Goal: Task Accomplishment & Management: Manage account settings

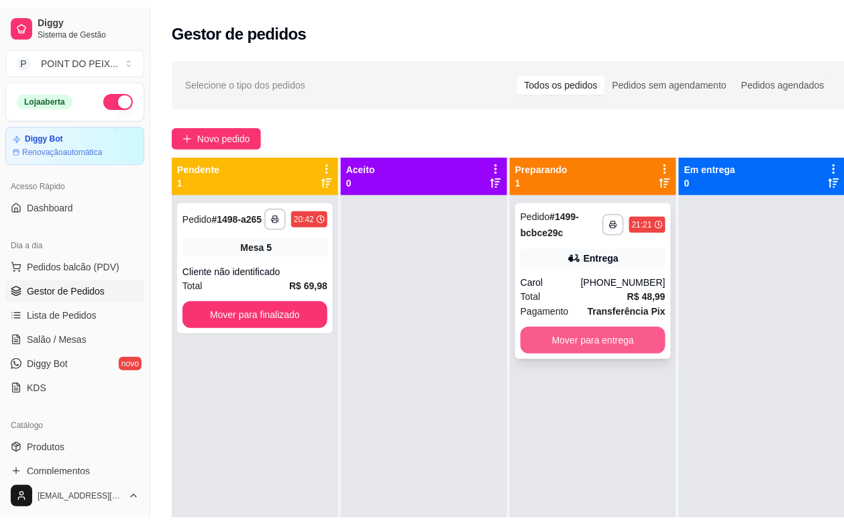
scroll to position [84, 0]
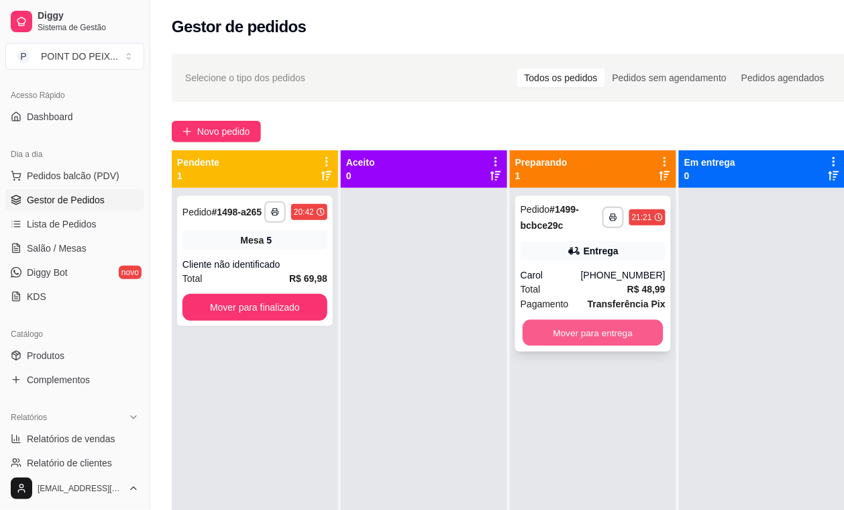
click at [589, 333] on button "Mover para entrega" at bounding box center [593, 333] width 141 height 26
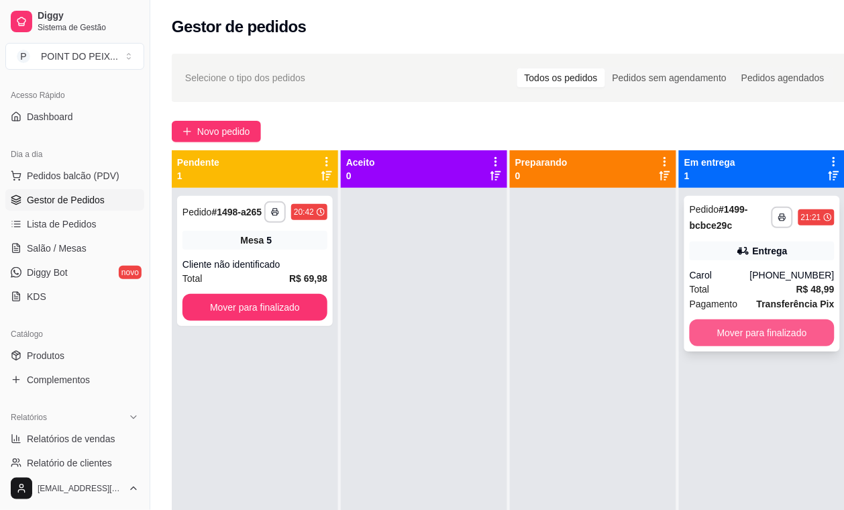
click at [737, 336] on button "Mover para finalizado" at bounding box center [762, 332] width 145 height 27
click at [740, 334] on button "Mover para finalizado" at bounding box center [762, 332] width 145 height 27
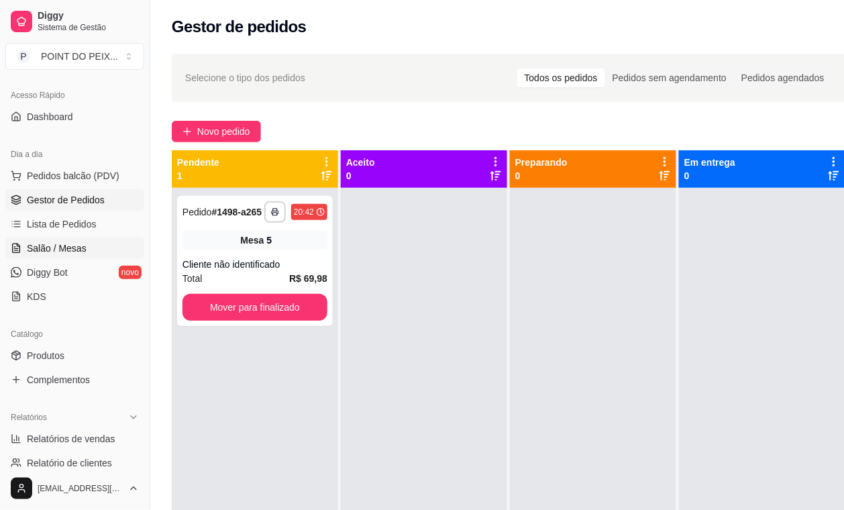
click at [70, 250] on span "Salão / Mesas" at bounding box center [57, 248] width 60 height 13
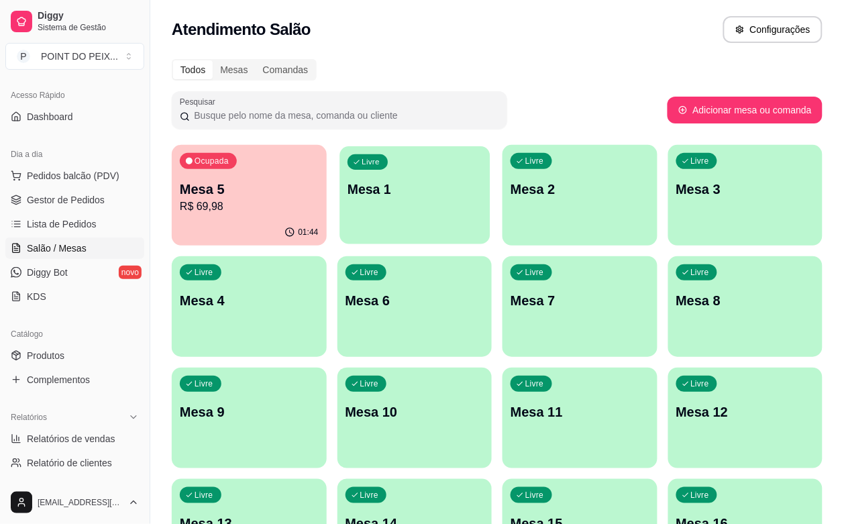
click at [360, 210] on div "Livre Mesa 1" at bounding box center [415, 187] width 150 height 82
click at [676, 302] on p "Mesa 8" at bounding box center [745, 300] width 139 height 19
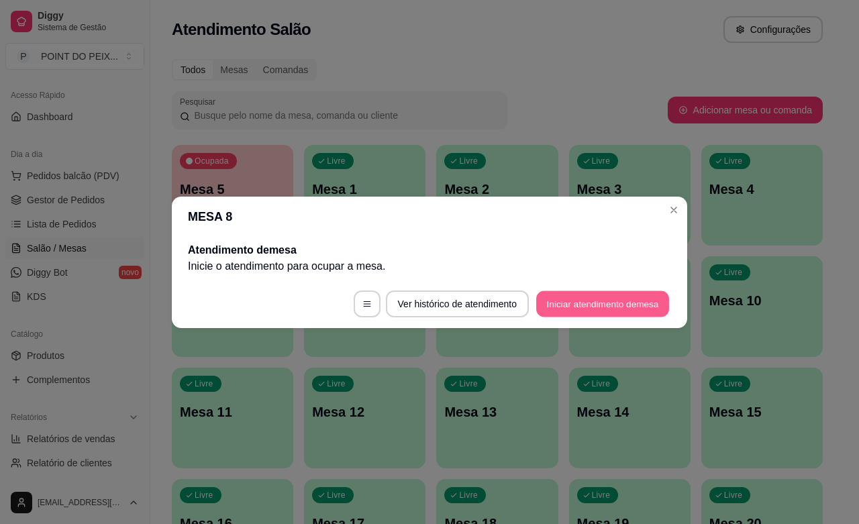
click at [548, 311] on button "Iniciar atendimento de mesa" at bounding box center [602, 304] width 133 height 26
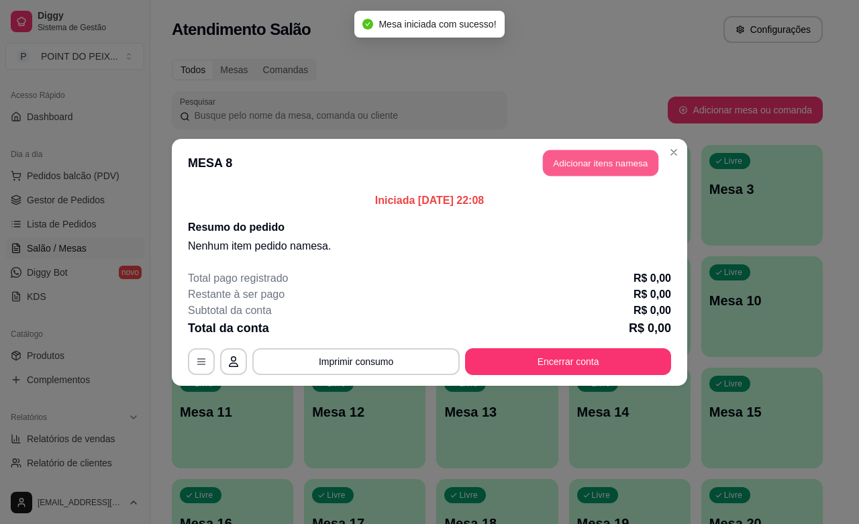
click at [562, 152] on button "Adicionar itens na mesa" at bounding box center [600, 163] width 115 height 26
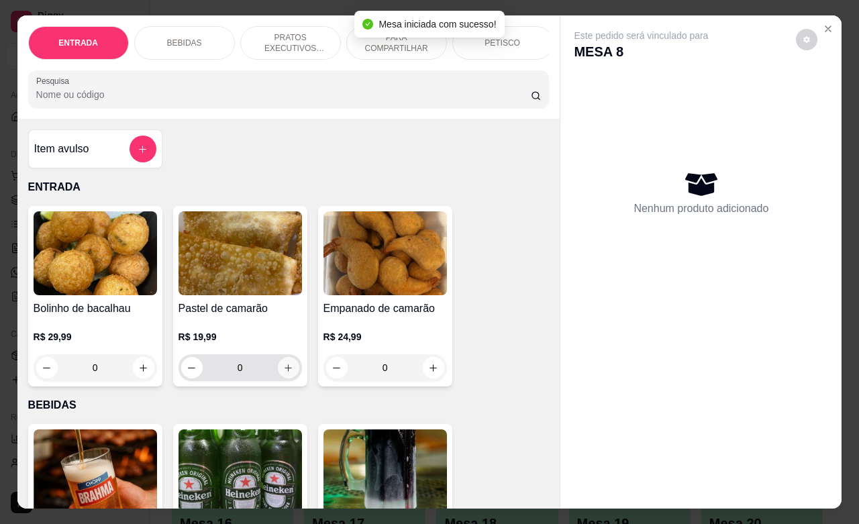
click at [287, 372] on button "increase-product-quantity" at bounding box center [288, 367] width 21 height 21
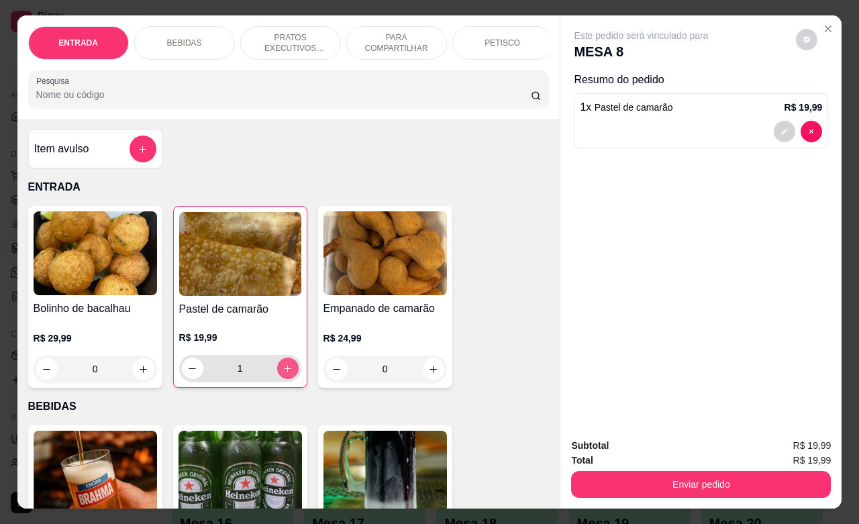
type input "1"
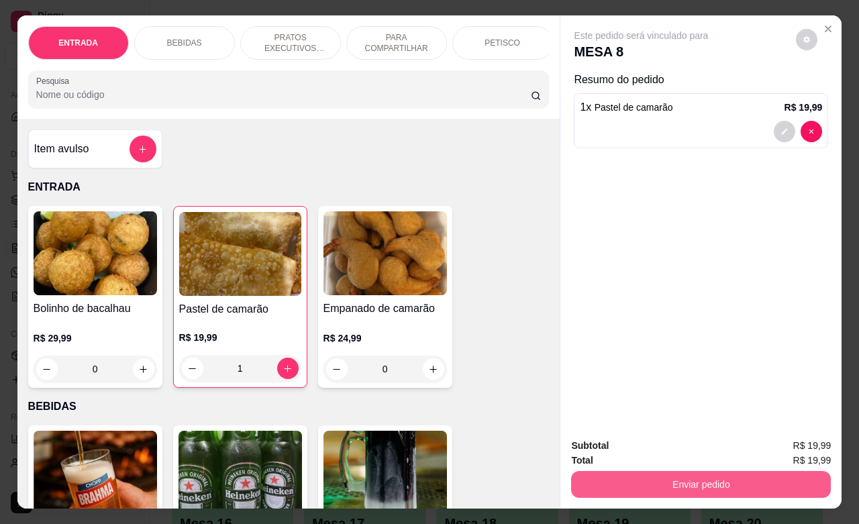
click at [602, 477] on button "Enviar pedido" at bounding box center [701, 484] width 260 height 27
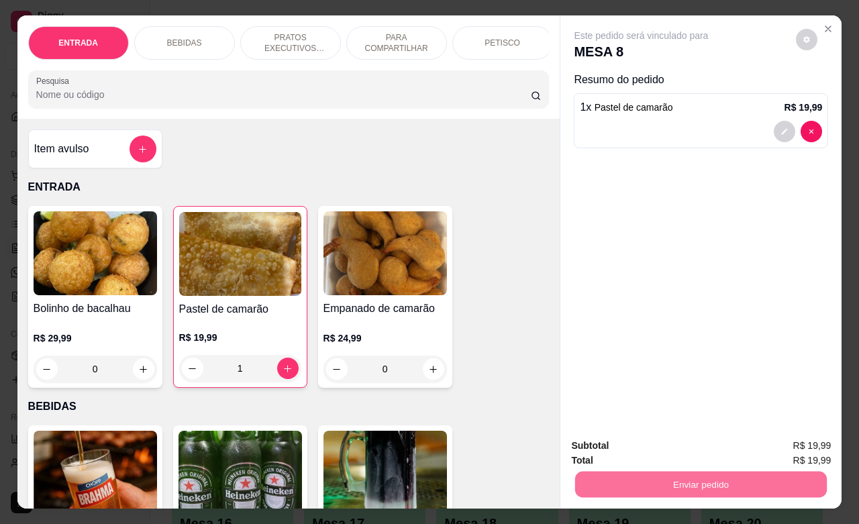
click at [595, 451] on button "Não registrar e enviar pedido" at bounding box center [655, 444] width 140 height 26
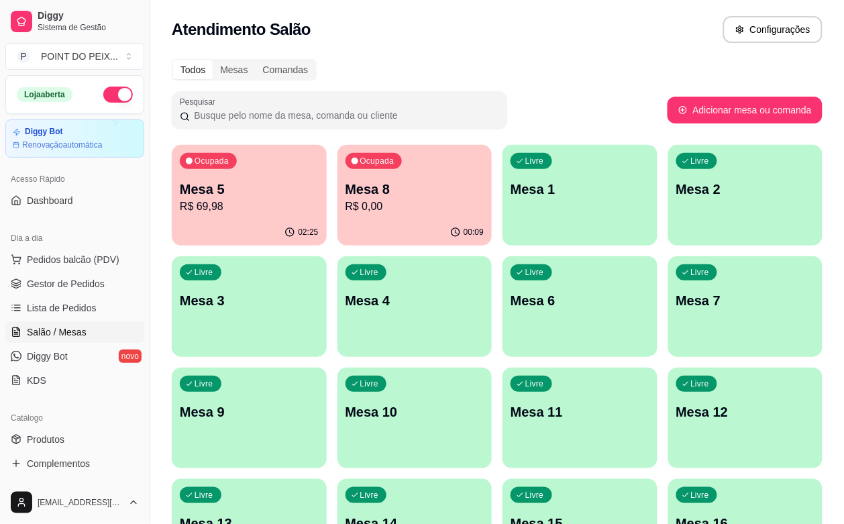
click at [103, 96] on button "button" at bounding box center [118, 95] width 30 height 16
click at [252, 207] on p "R$ 69,98" at bounding box center [249, 206] width 134 height 15
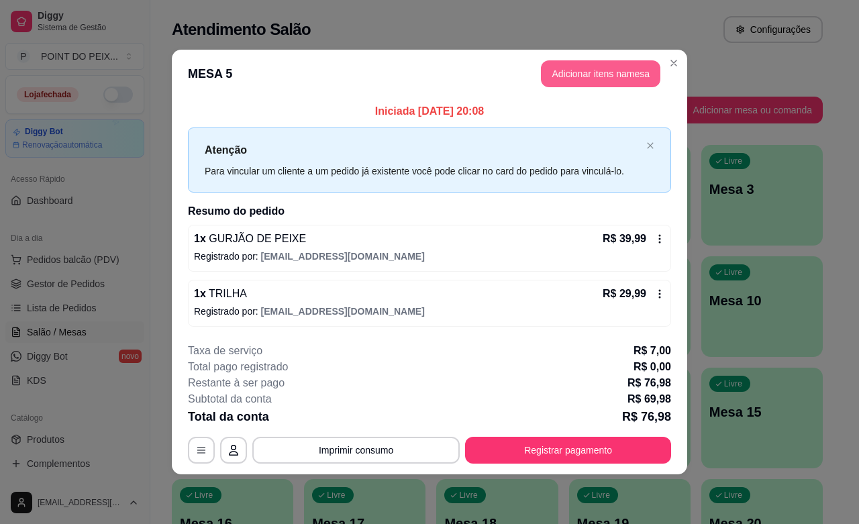
click at [584, 76] on button "Adicionar itens na mesa" at bounding box center [600, 73] width 119 height 27
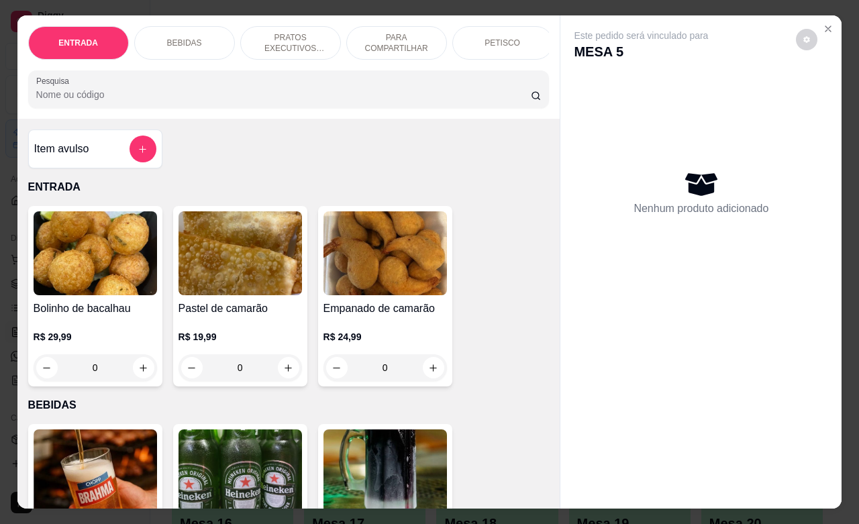
click at [193, 40] on div "BEBIDAS" at bounding box center [184, 43] width 101 height 34
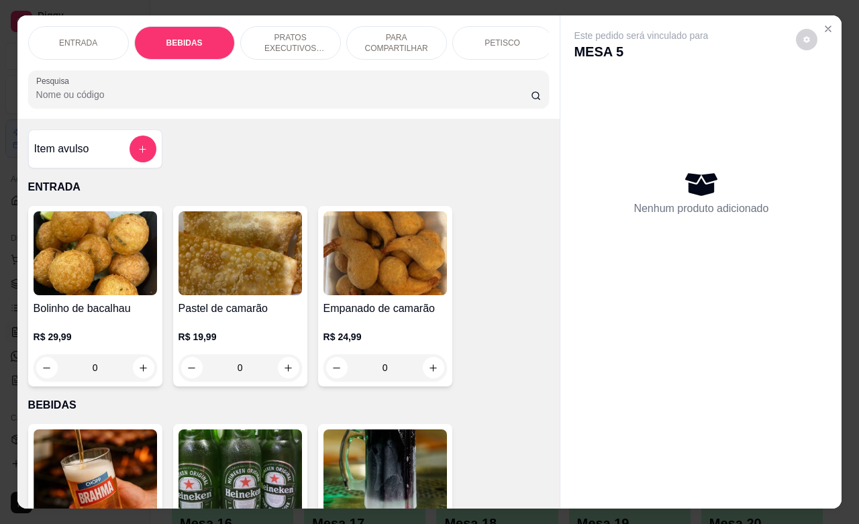
scroll to position [278, 0]
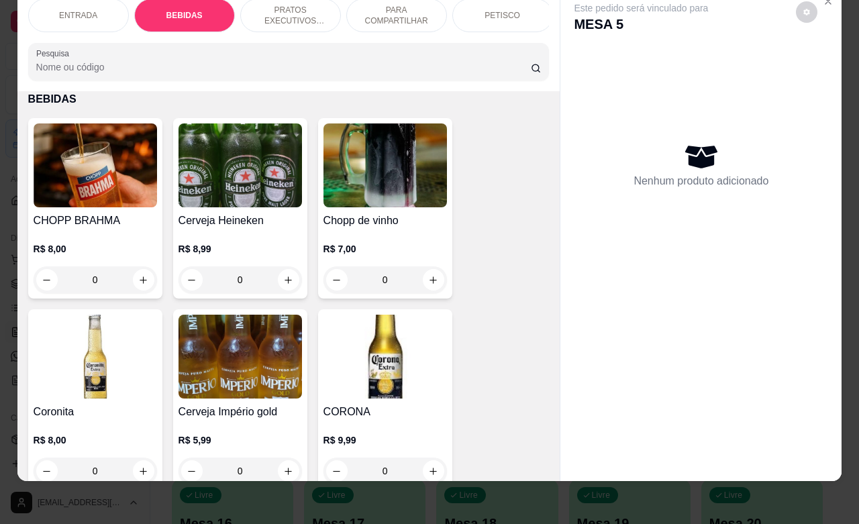
click at [101, 277] on input "0" at bounding box center [95, 279] width 75 height 27
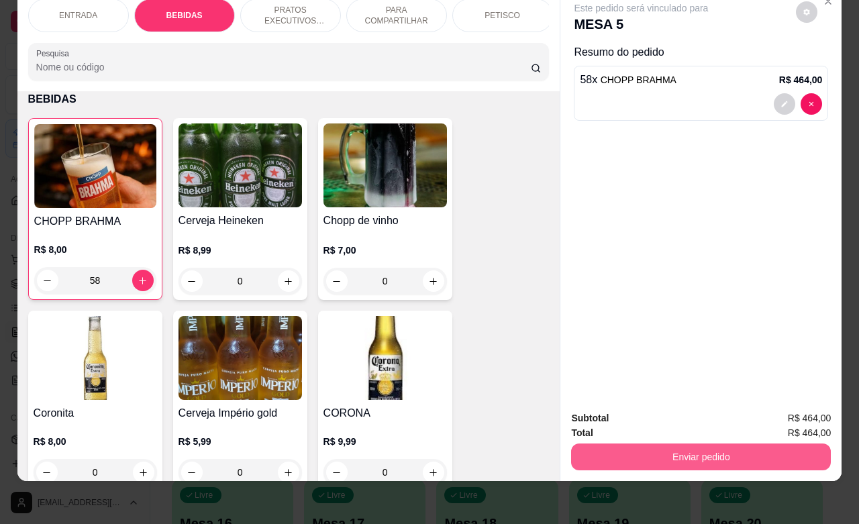
type input "58"
click at [680, 448] on button "Enviar pedido" at bounding box center [701, 457] width 252 height 26
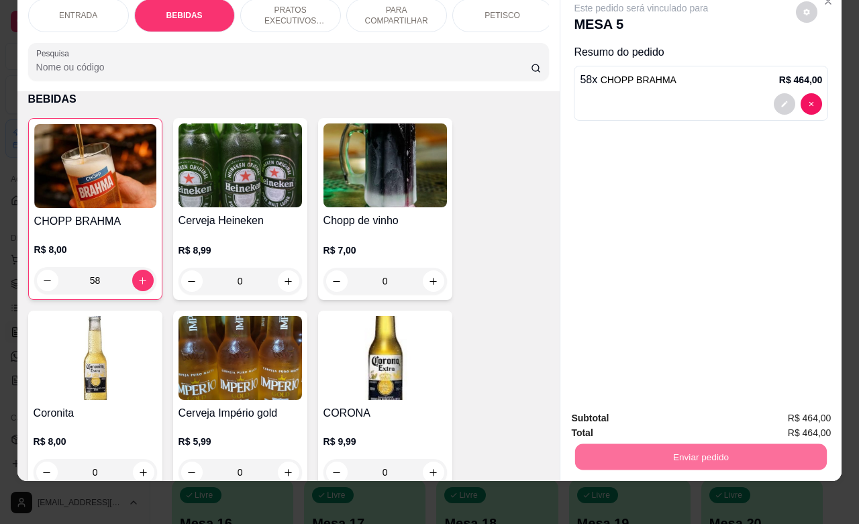
click at [636, 413] on button "Não registrar e enviar pedido" at bounding box center [655, 410] width 140 height 26
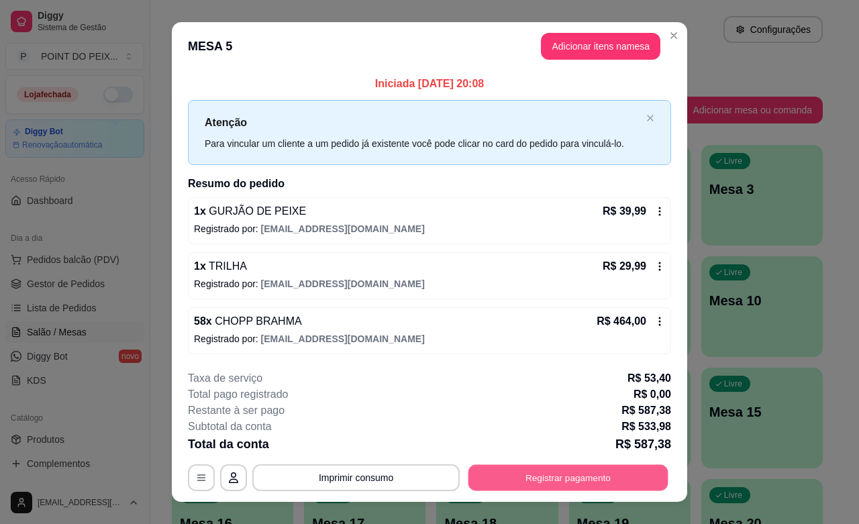
click at [491, 480] on button "Registrar pagamento" at bounding box center [568, 478] width 200 height 26
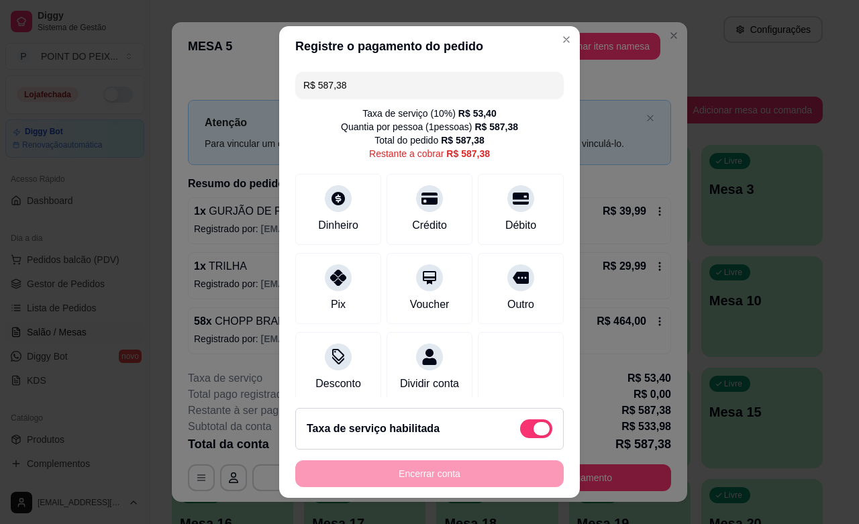
click at [520, 431] on span at bounding box center [536, 428] width 32 height 19
click at [519, 431] on input "checkbox" at bounding box center [523, 435] width 9 height 9
checkbox input "true"
type input "R$ 533,98"
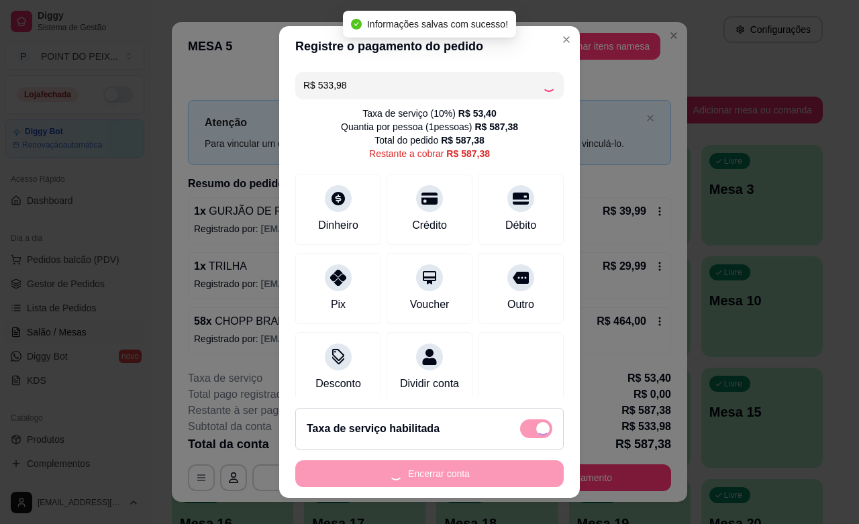
checkbox input "false"
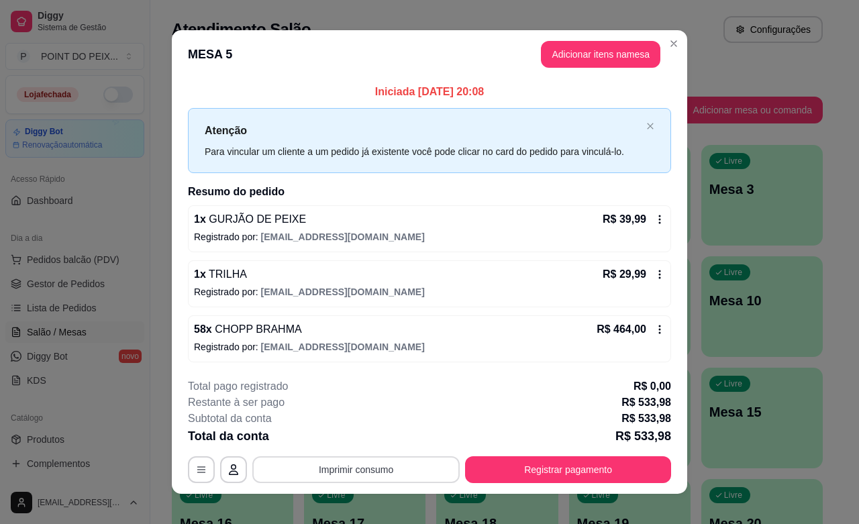
click at [393, 471] on button "Imprimir consumo" at bounding box center [355, 469] width 207 height 27
click at [351, 441] on button "IMPRESSORA" at bounding box center [353, 439] width 94 height 21
click at [374, 474] on button "Imprimir consumo" at bounding box center [356, 470] width 201 height 26
click at [444, 376] on footer "**********" at bounding box center [429, 431] width 515 height 126
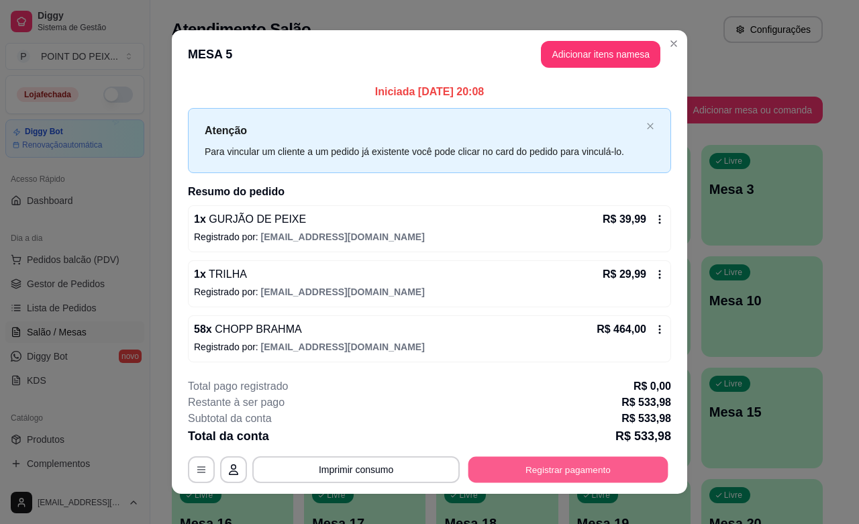
click at [542, 474] on button "Registrar pagamento" at bounding box center [568, 470] width 200 height 26
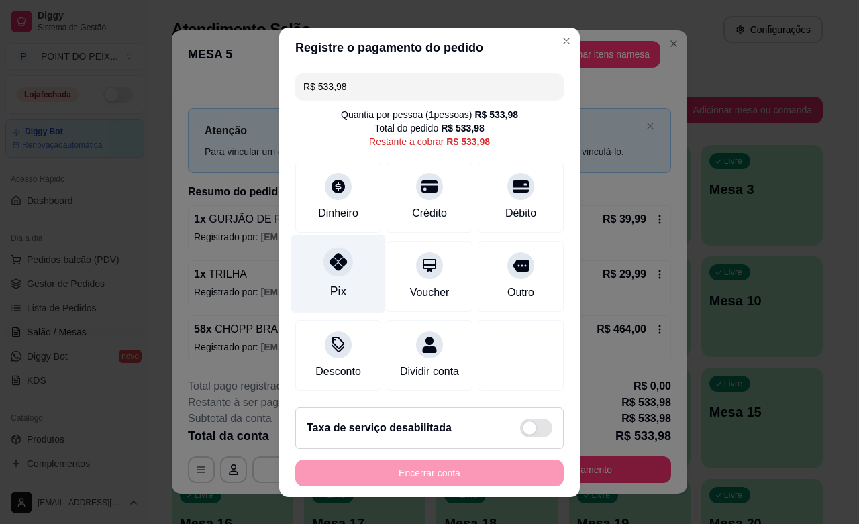
click at [324, 270] on div at bounding box center [338, 262] width 30 height 30
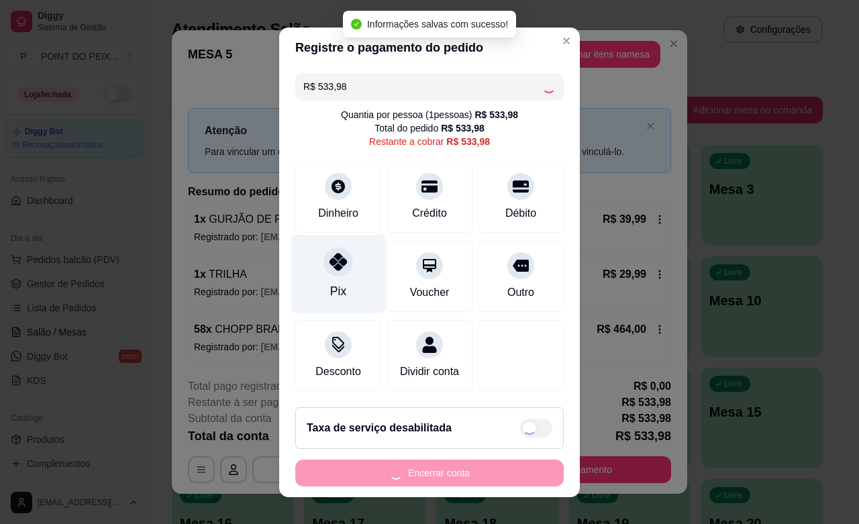
type input "R$ 0,00"
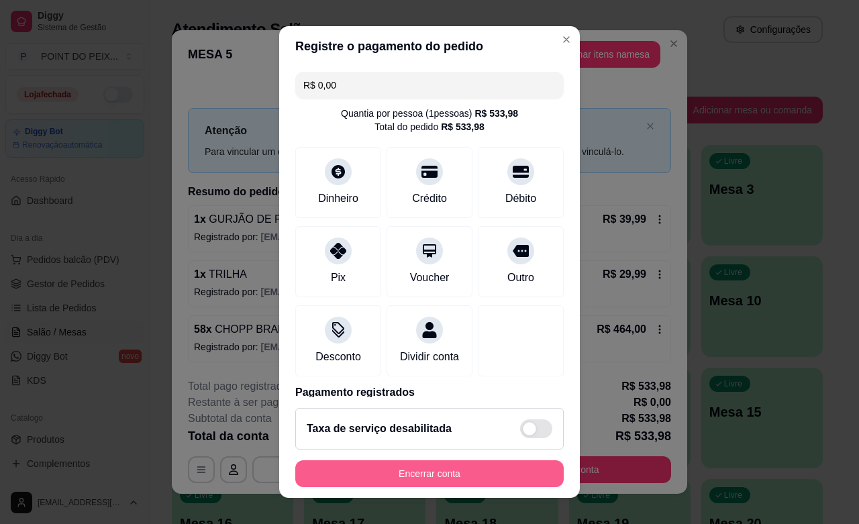
click at [458, 475] on button "Encerrar conta" at bounding box center [429, 473] width 268 height 27
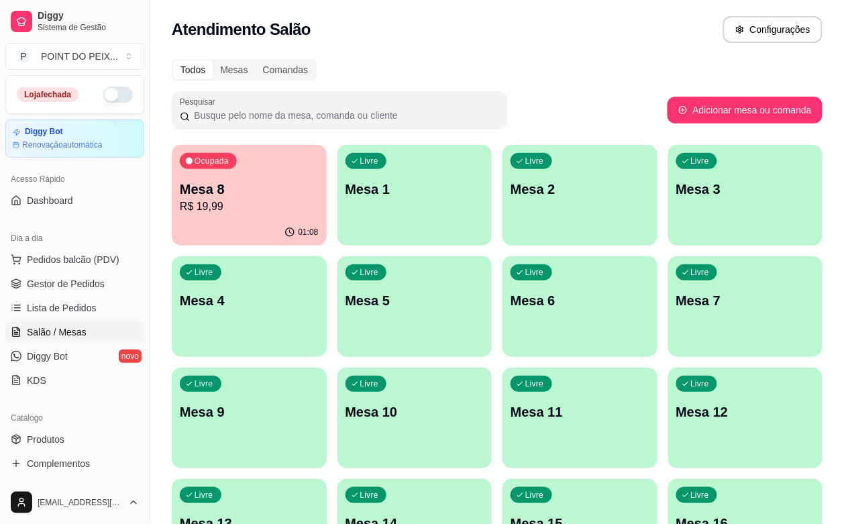
click at [448, 68] on div "Todos Mesas Comandas" at bounding box center [497, 69] width 651 height 21
click at [270, 202] on p "R$ 19,99" at bounding box center [249, 207] width 139 height 16
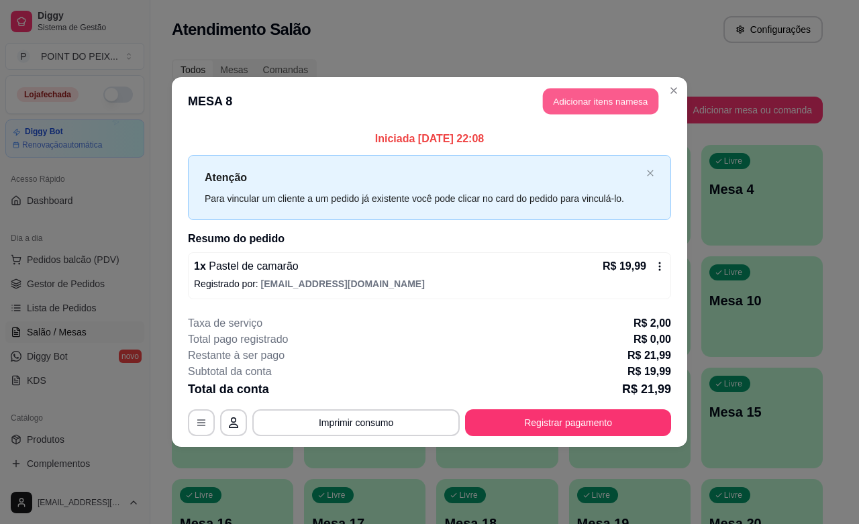
click at [605, 102] on button "Adicionar itens na mesa" at bounding box center [600, 102] width 115 height 26
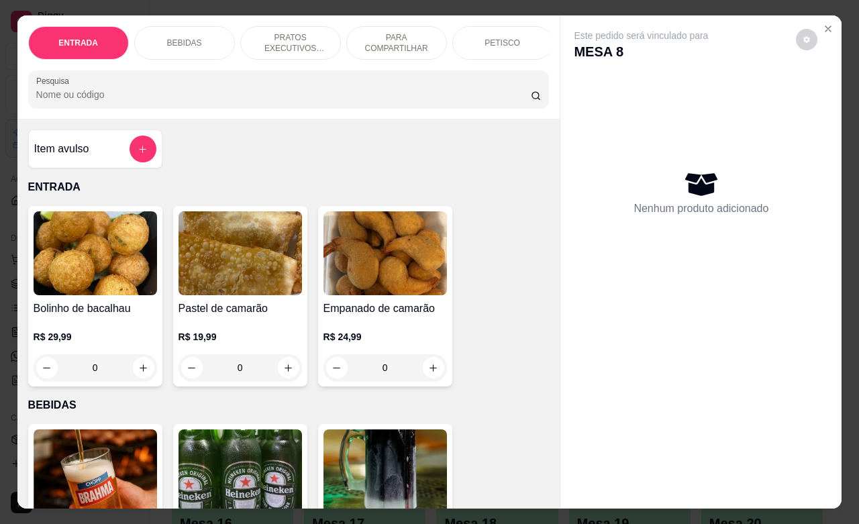
click at [193, 39] on div "BEBIDAS" at bounding box center [184, 43] width 101 height 34
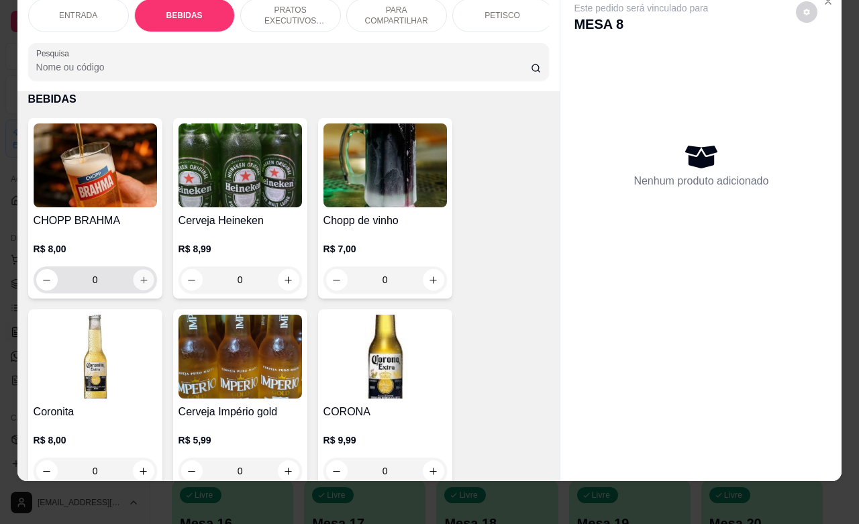
click at [136, 289] on button "increase-product-quantity" at bounding box center [143, 280] width 21 height 21
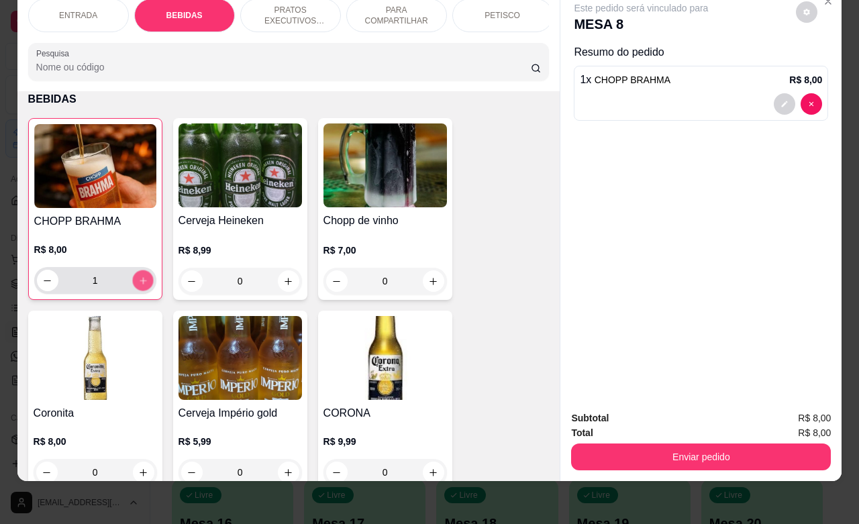
click at [136, 289] on button "increase-product-quantity" at bounding box center [142, 280] width 21 height 21
type input "5"
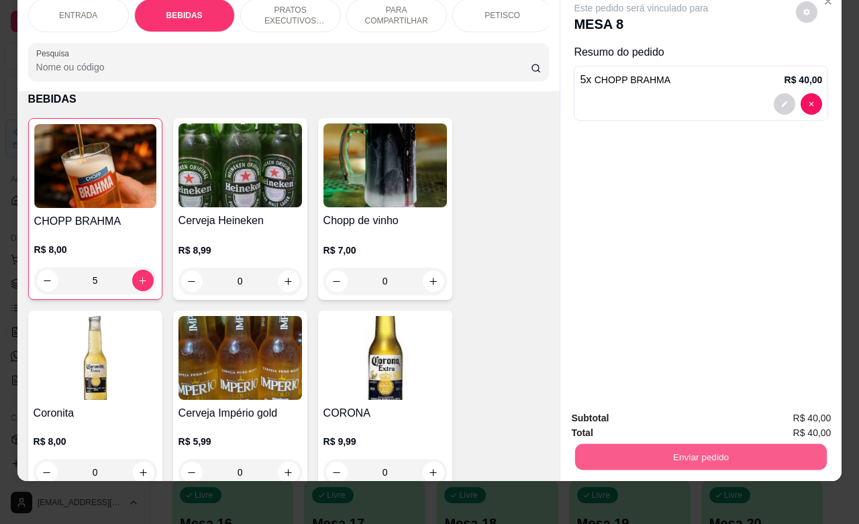
click at [655, 444] on button "Enviar pedido" at bounding box center [701, 457] width 252 height 26
click at [625, 414] on button "Não registrar e enviar pedido" at bounding box center [655, 410] width 140 height 26
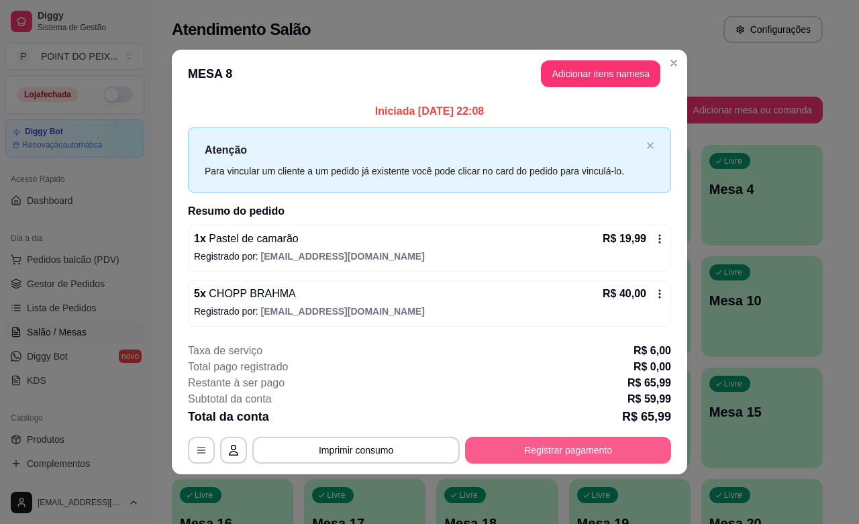
click at [522, 455] on button "Registrar pagamento" at bounding box center [568, 450] width 206 height 27
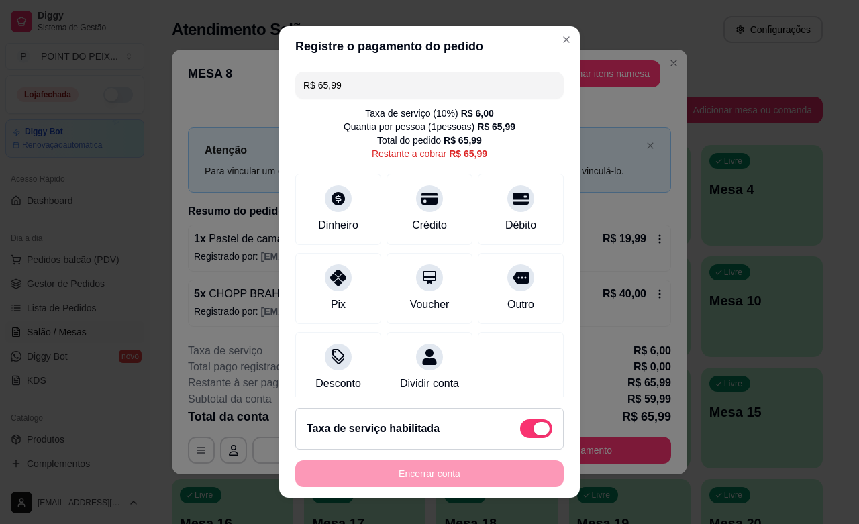
click at [520, 425] on span at bounding box center [536, 428] width 32 height 19
click at [519, 431] on input "checkbox" at bounding box center [523, 435] width 9 height 9
checkbox input "true"
type input "R$ 59,99"
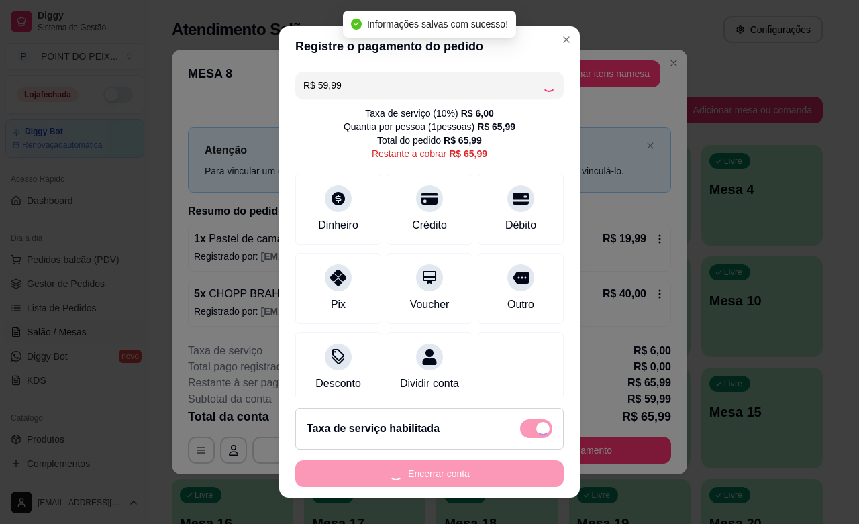
checkbox input "false"
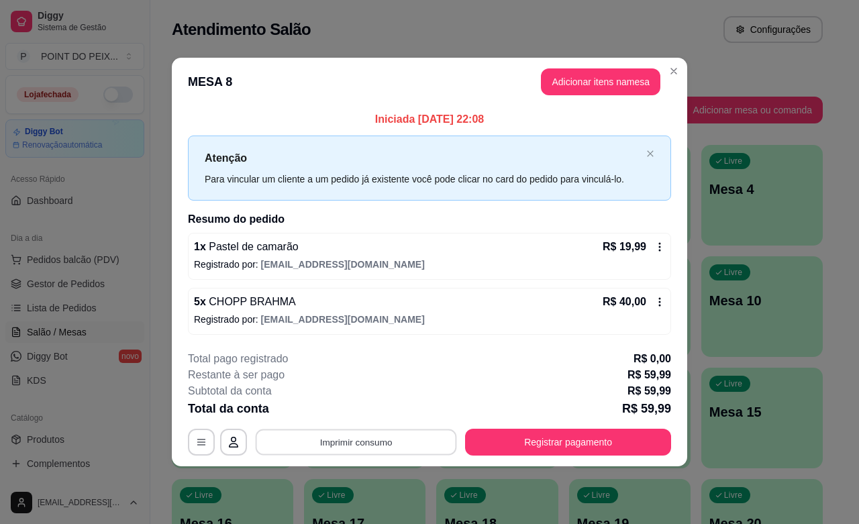
click at [383, 442] on button "Imprimir consumo" at bounding box center [356, 442] width 201 height 26
click at [446, 380] on div "Restante à ser pago R$ 59,99" at bounding box center [429, 375] width 483 height 16
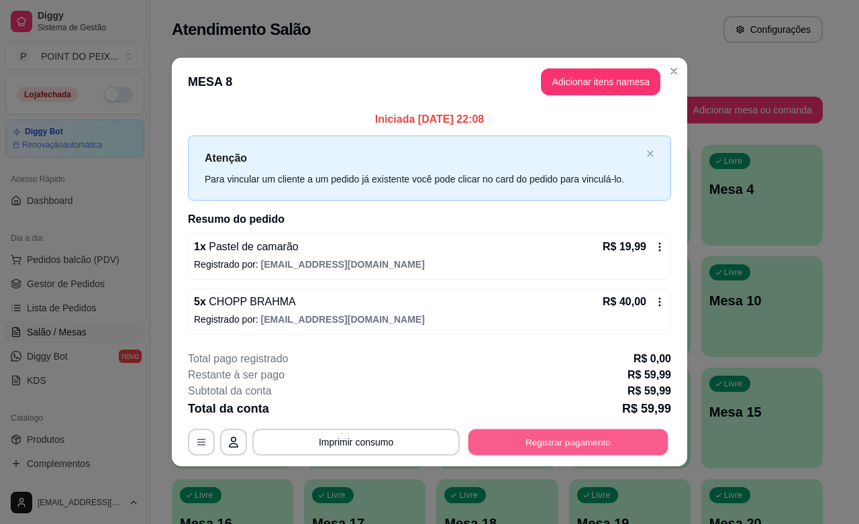
click at [535, 440] on button "Registrar pagamento" at bounding box center [568, 442] width 200 height 26
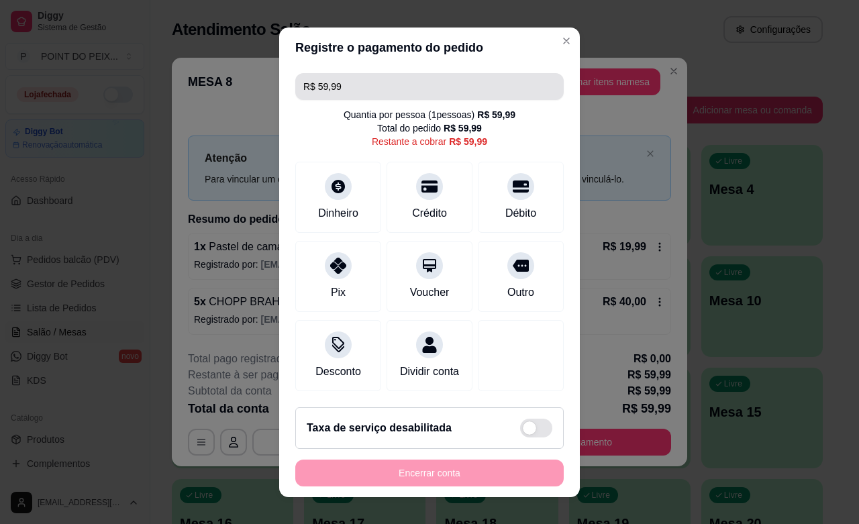
click at [358, 91] on input "R$ 59,99" at bounding box center [429, 86] width 252 height 27
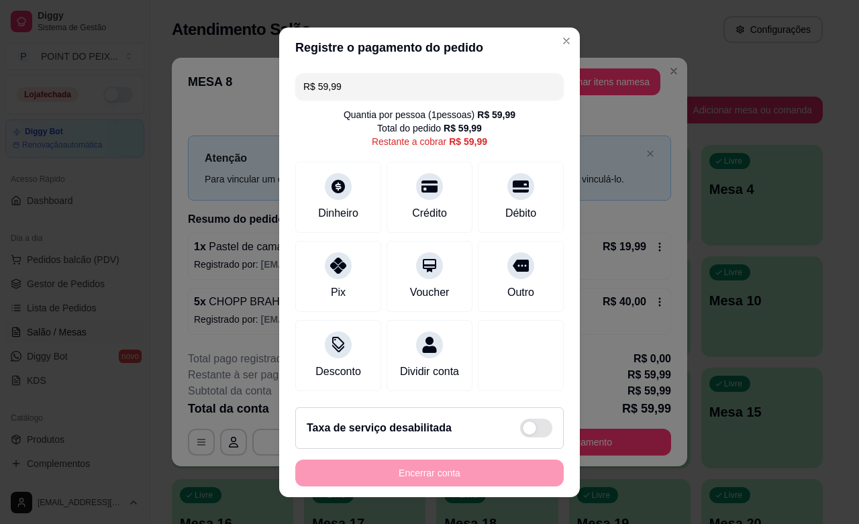
click at [358, 91] on input "R$ 59,99" at bounding box center [429, 86] width 252 height 27
click at [334, 265] on icon at bounding box center [337, 261] width 17 height 17
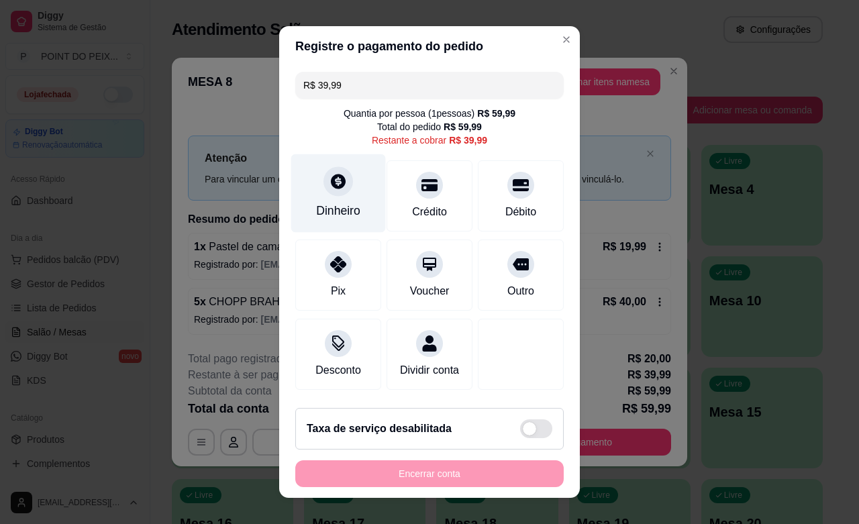
click at [331, 186] on icon at bounding box center [338, 181] width 15 height 15
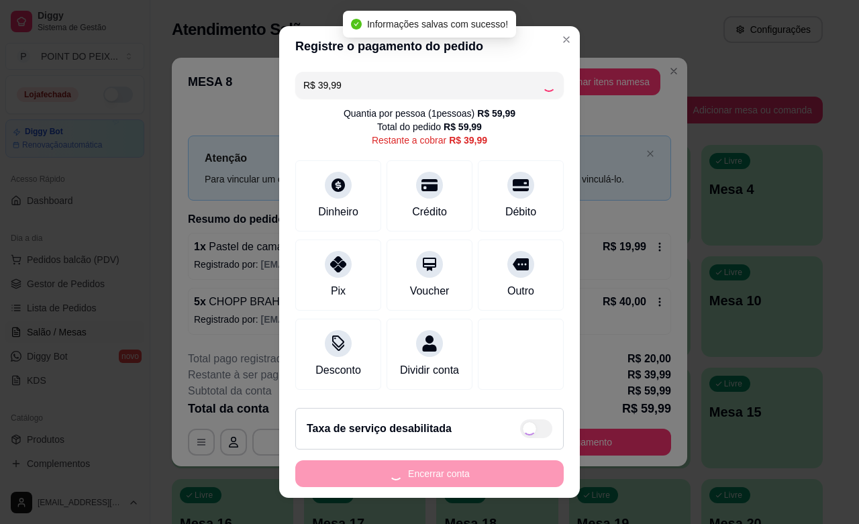
type input "R$ 0,00"
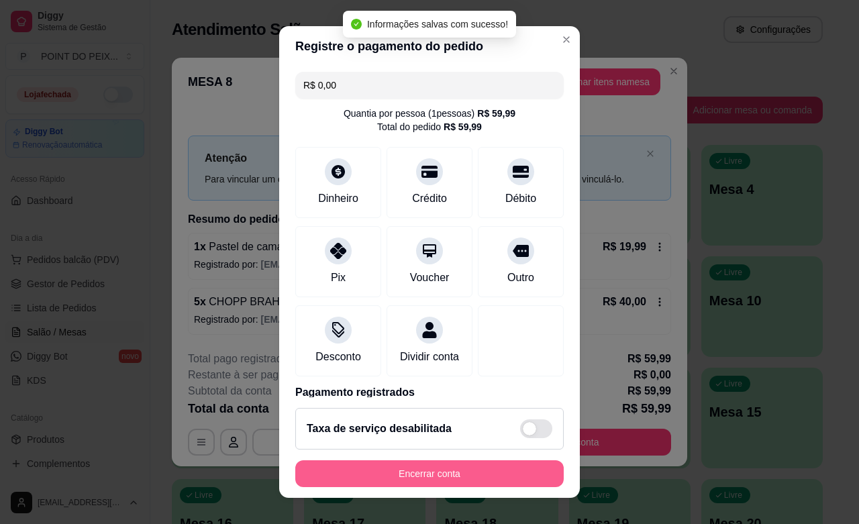
click at [483, 475] on button "Encerrar conta" at bounding box center [429, 473] width 268 height 27
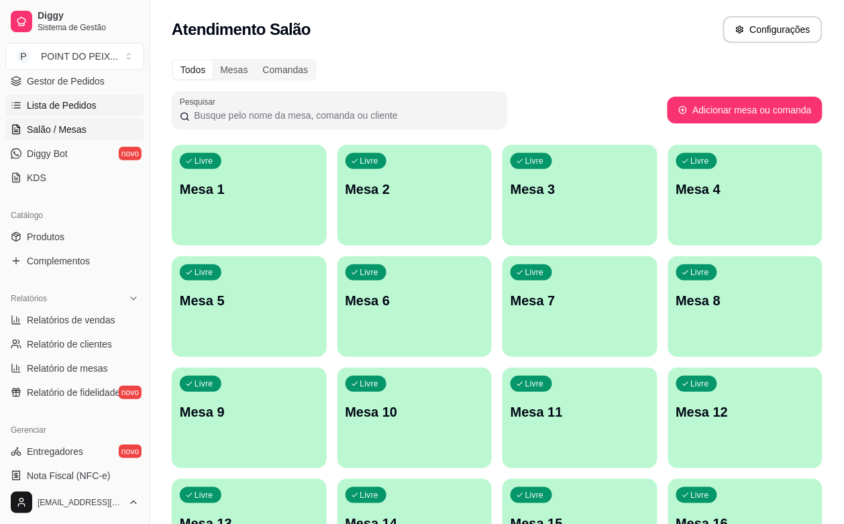
scroll to position [252, 0]
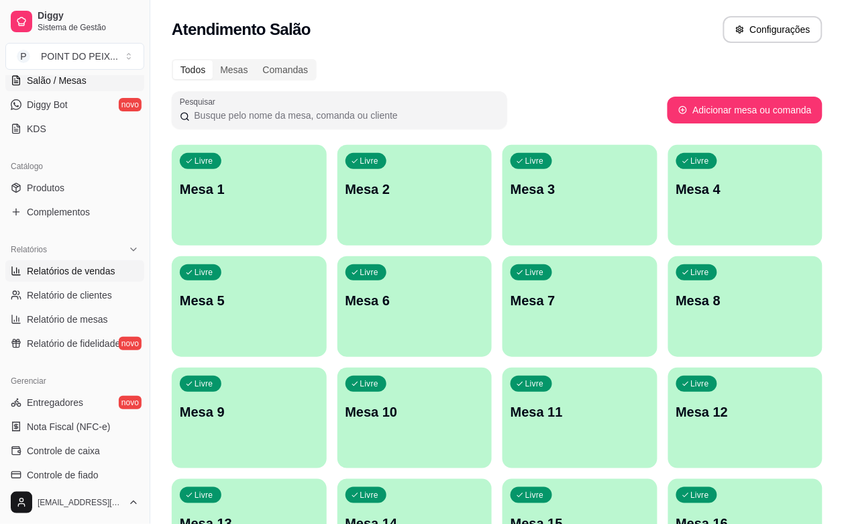
click at [81, 276] on span "Relatórios de vendas" at bounding box center [71, 270] width 89 height 13
select select "ALL"
select select "0"
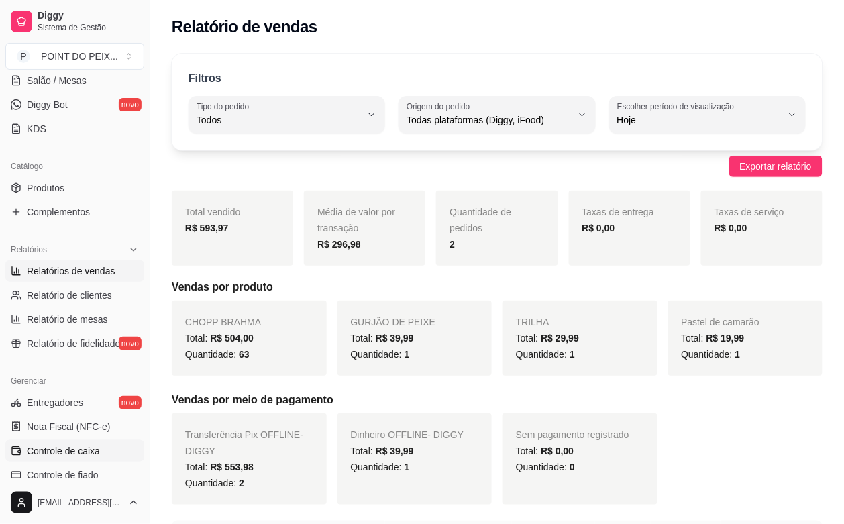
click at [60, 453] on span "Controle de caixa" at bounding box center [63, 450] width 73 height 13
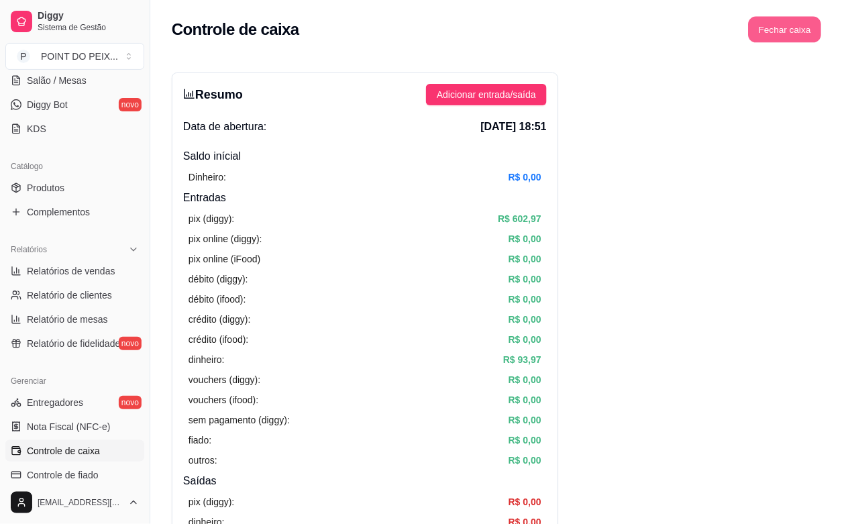
click at [796, 34] on button "Fechar caixa" at bounding box center [785, 30] width 73 height 26
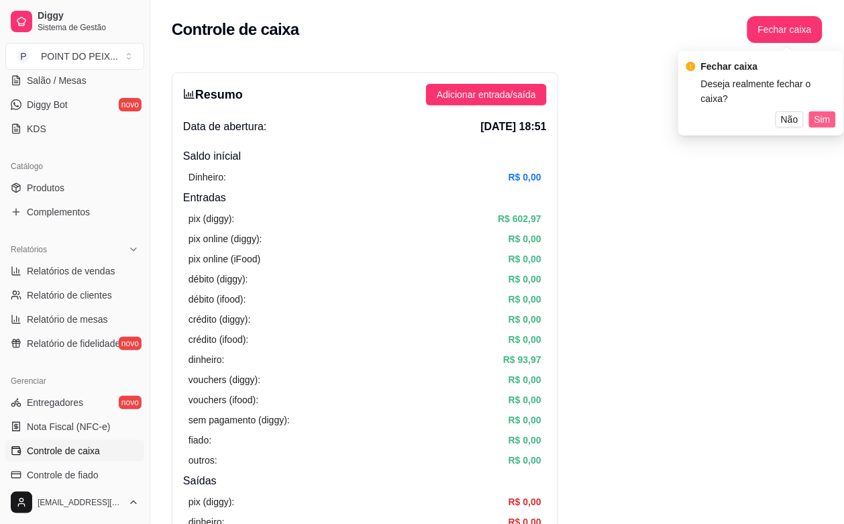
click at [816, 112] on span "Sim" at bounding box center [823, 119] width 16 height 15
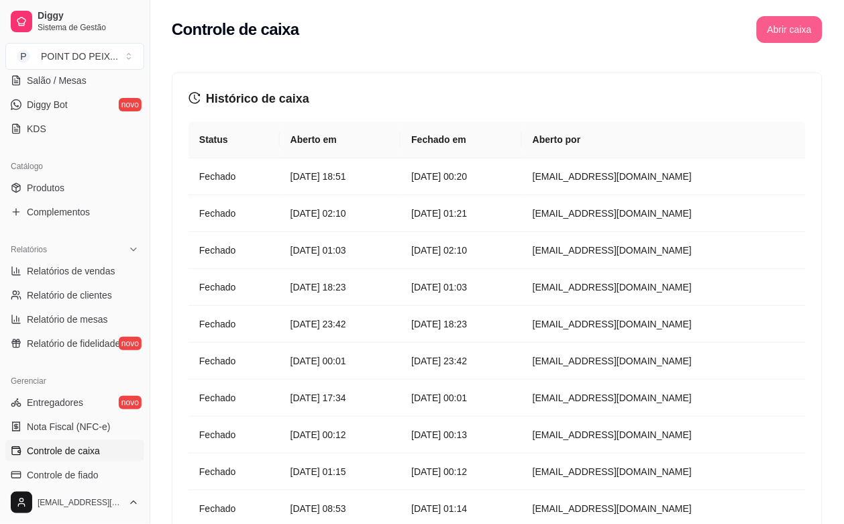
click at [793, 31] on button "Abrir caixa" at bounding box center [790, 29] width 66 height 27
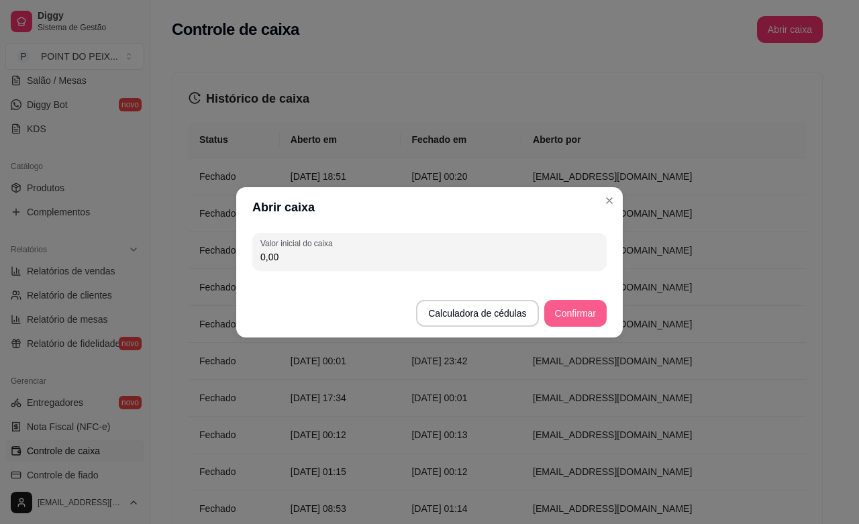
click at [580, 322] on button "Confirmar" at bounding box center [575, 313] width 62 height 27
